Goal: Information Seeking & Learning: Learn about a topic

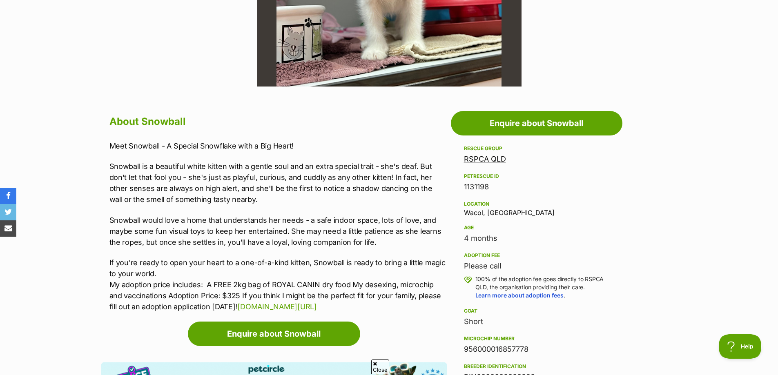
scroll to position [368, 0]
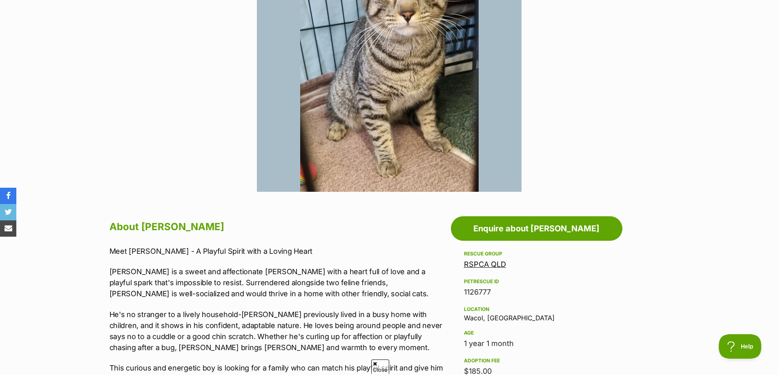
scroll to position [163, 0]
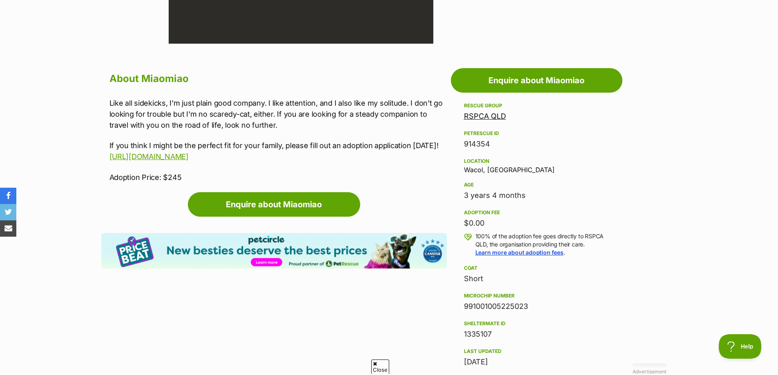
scroll to position [408, 0]
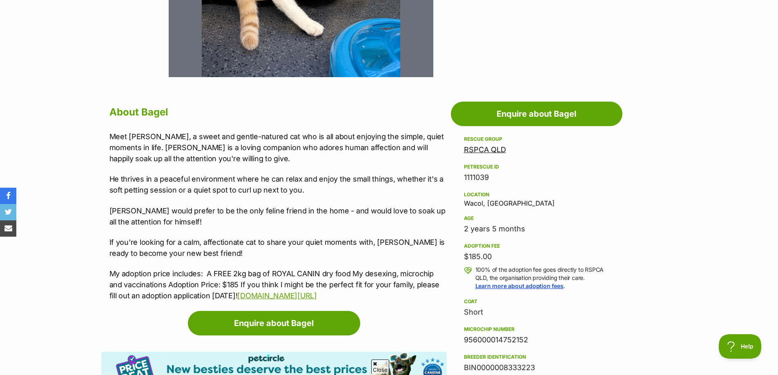
scroll to position [368, 0]
